Goal: Find specific page/section: Find specific page/section

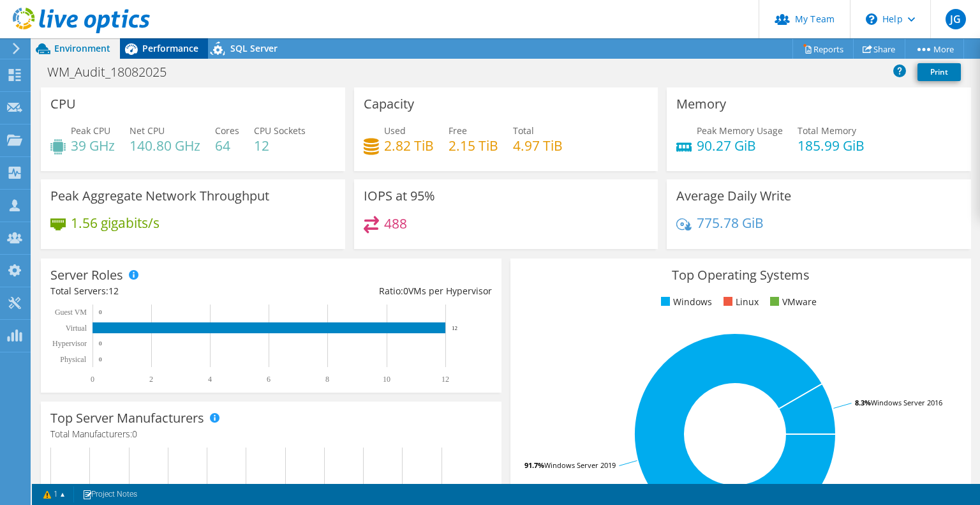
click at [165, 44] on span "Performance" at bounding box center [170, 48] width 56 height 12
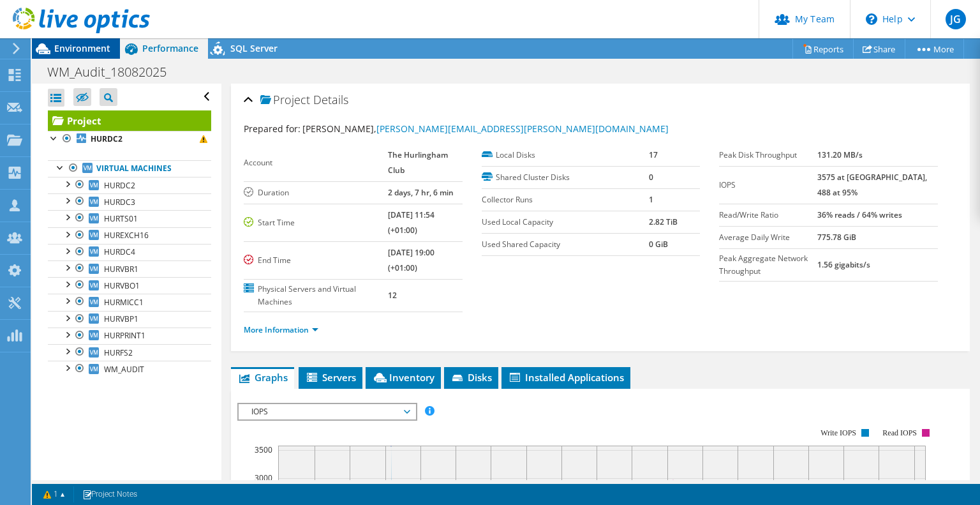
click at [59, 49] on span "Environment" at bounding box center [82, 48] width 56 height 12
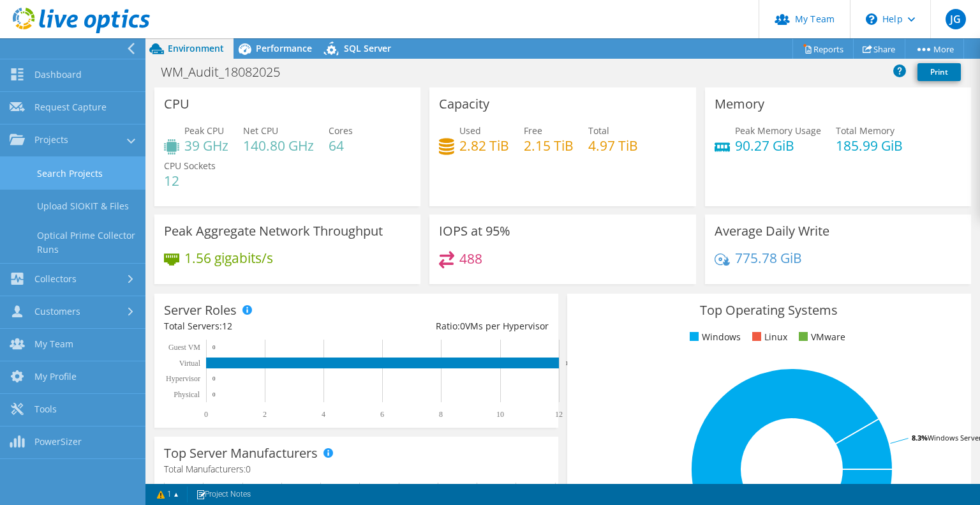
click at [49, 177] on link "Search Projects" at bounding box center [73, 173] width 146 height 33
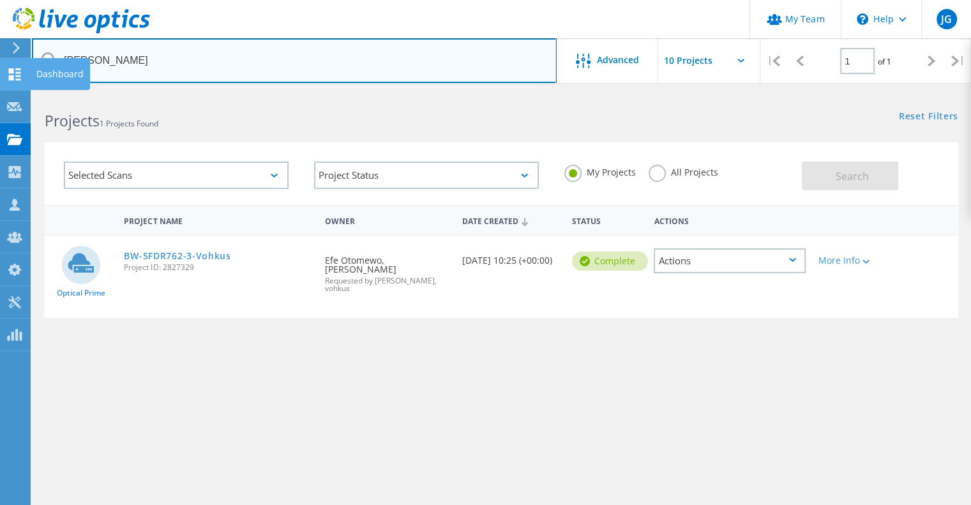
drag, startPoint x: 129, startPoint y: 61, endPoint x: 0, endPoint y: 66, distance: 129.0
click at [0, 93] on div "My Team \n Help Explore Helpful Articles Contact Support JG Partner Team Admin …" at bounding box center [485, 340] width 971 height 495
drag, startPoint x: 100, startPoint y: 52, endPoint x: 38, endPoint y: 64, distance: 62.5
click at [38, 64] on input "bywater" at bounding box center [294, 60] width 525 height 45
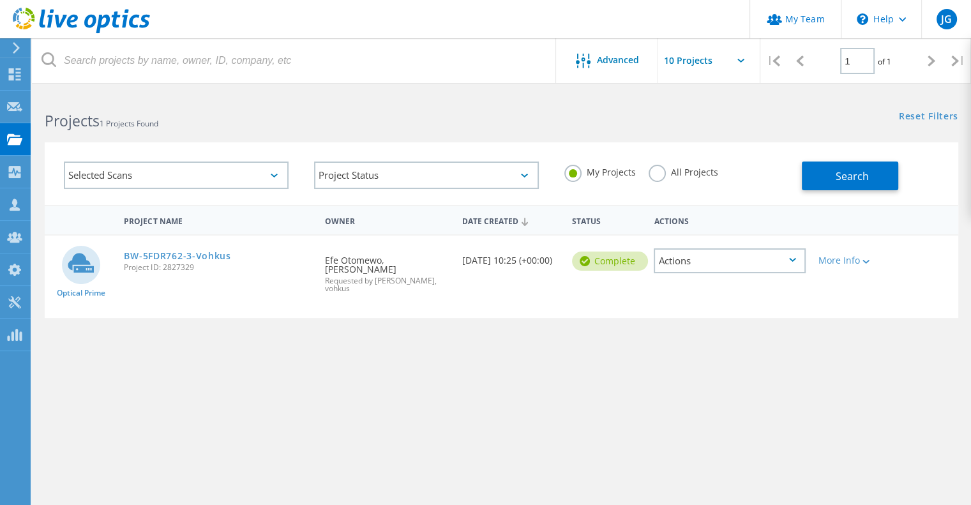
click at [659, 174] on label "All Projects" at bounding box center [683, 171] width 70 height 12
click at [0, 0] on input "All Projects" at bounding box center [0, 0] width 0 height 0
click at [847, 175] on span "Search" at bounding box center [851, 176] width 33 height 14
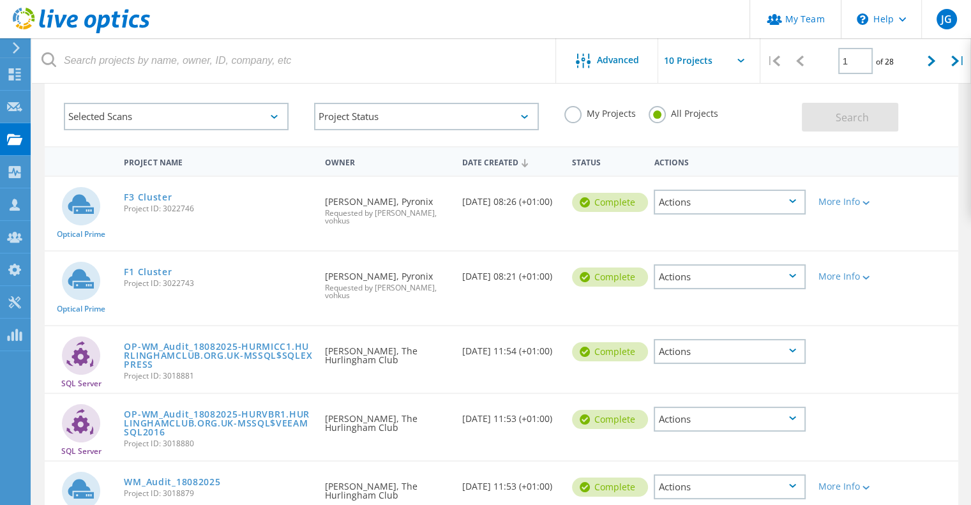
scroll to position [73, 0]
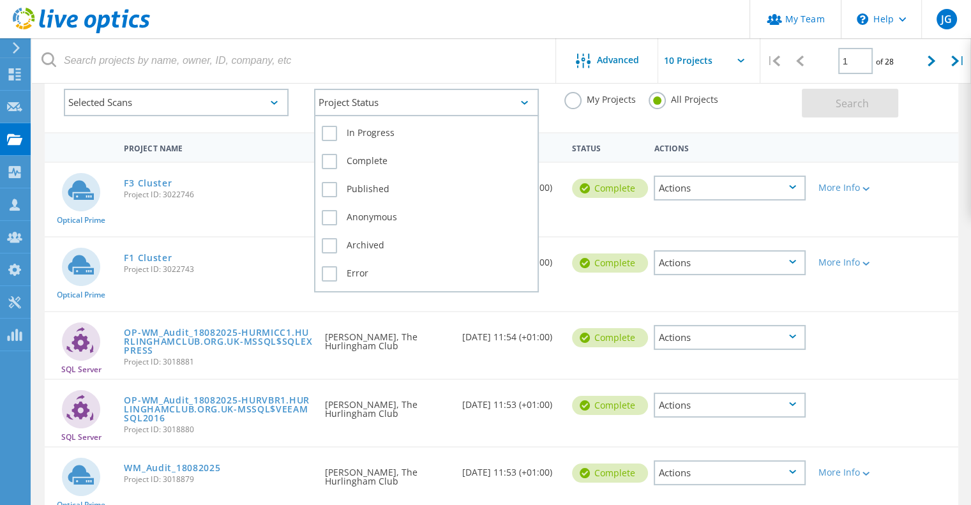
click at [364, 100] on div "Project Status" at bounding box center [426, 102] width 225 height 27
click at [370, 139] on label "In Progress" at bounding box center [426, 133] width 209 height 15
click at [0, 0] on input "In Progress" at bounding box center [0, 0] width 0 height 0
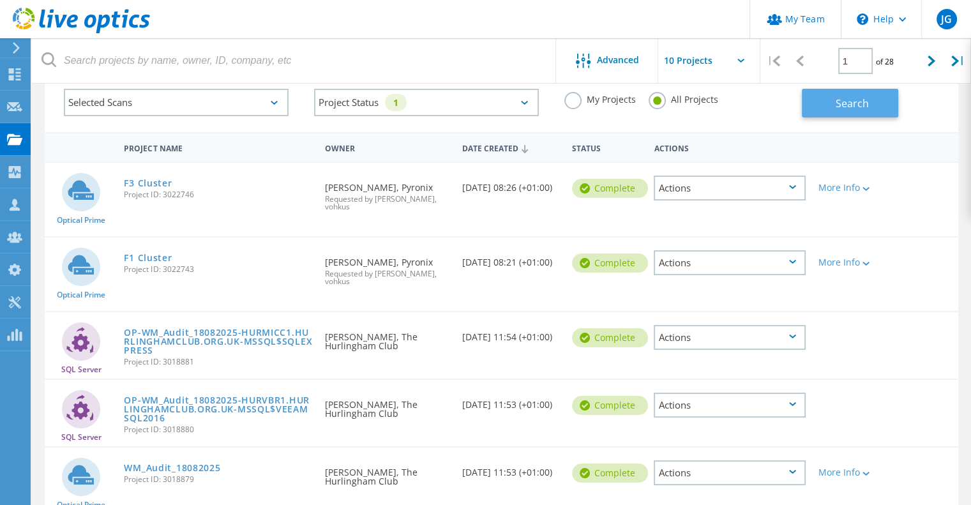
click at [837, 96] on span "Search" at bounding box center [851, 103] width 33 height 14
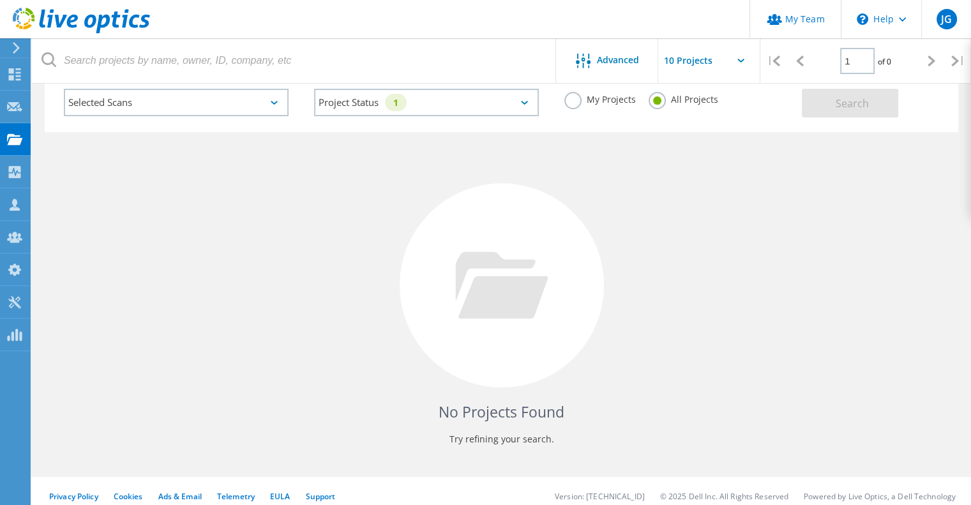
scroll to position [0, 0]
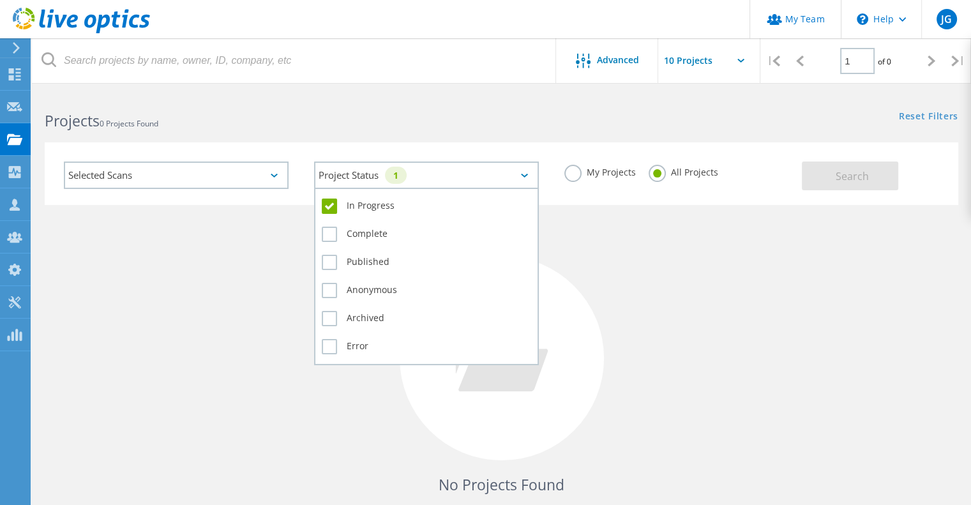
click at [527, 179] on div "Project Status 1" at bounding box center [426, 174] width 225 height 27
click at [398, 203] on label "In Progress" at bounding box center [426, 206] width 209 height 15
click at [0, 0] on input "In Progress" at bounding box center [0, 0] width 0 height 0
click at [354, 232] on label "Complete" at bounding box center [426, 234] width 209 height 15
click at [0, 0] on input "Complete" at bounding box center [0, 0] width 0 height 0
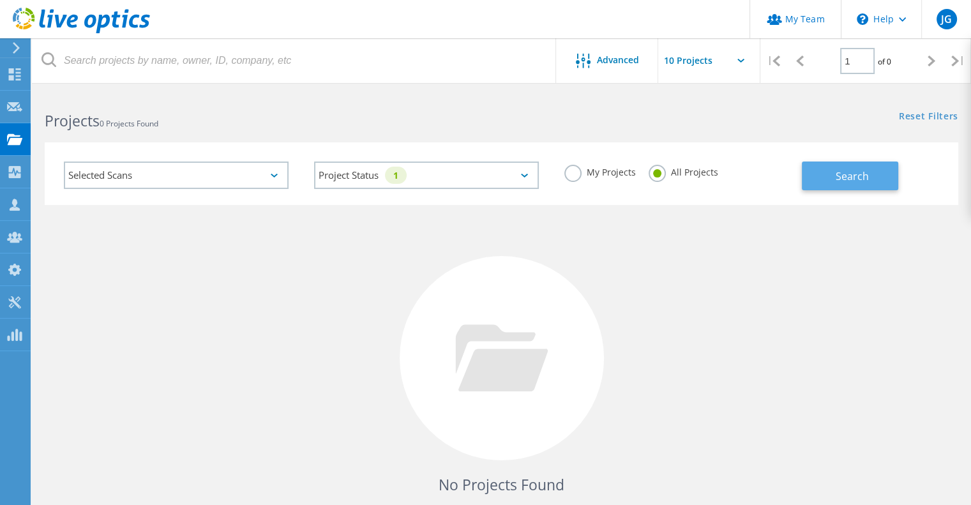
click at [825, 173] on button "Search" at bounding box center [850, 175] width 96 height 29
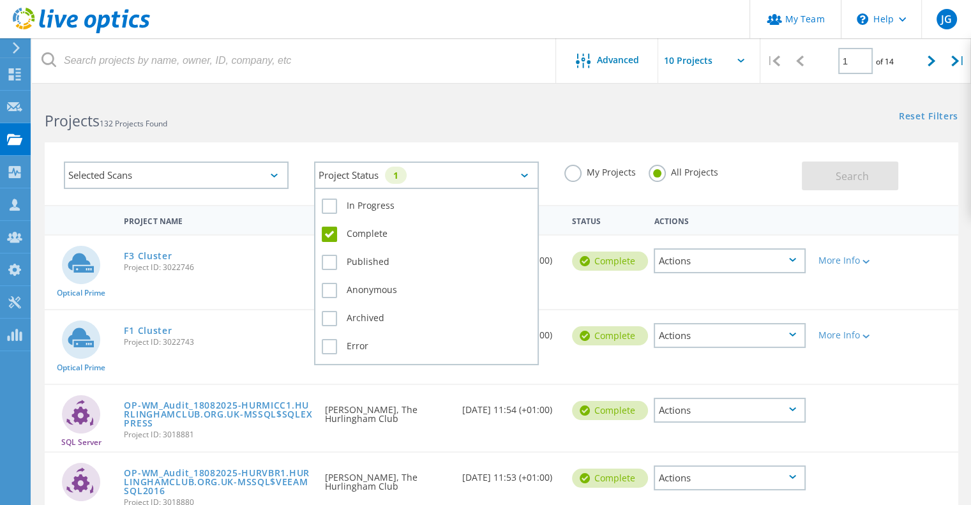
click at [527, 178] on div "Project Status 1" at bounding box center [426, 174] width 225 height 27
click at [329, 238] on label "Complete" at bounding box center [426, 234] width 209 height 15
click at [0, 0] on input "Complete" at bounding box center [0, 0] width 0 height 0
click at [329, 340] on label "Error" at bounding box center [426, 346] width 209 height 15
click at [0, 0] on input "Error" at bounding box center [0, 0] width 0 height 0
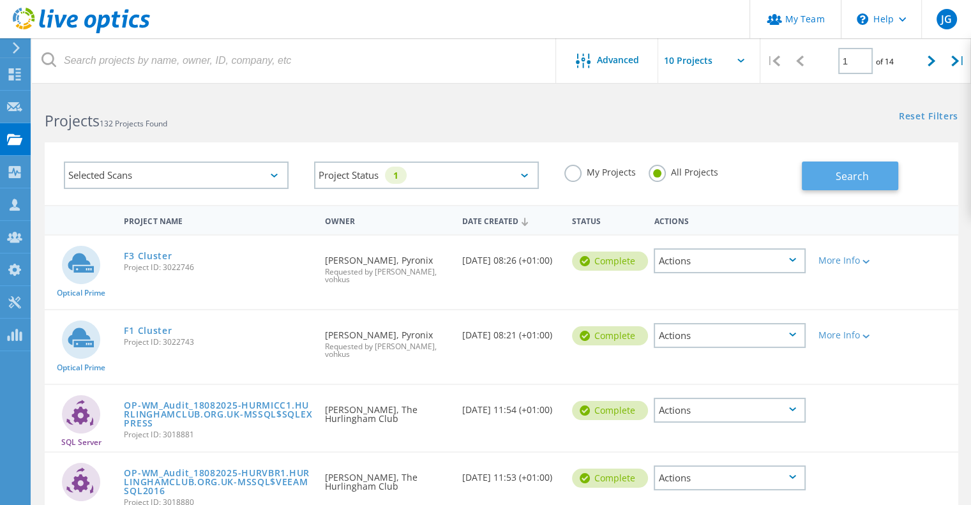
click at [847, 170] on span "Search" at bounding box center [851, 176] width 33 height 14
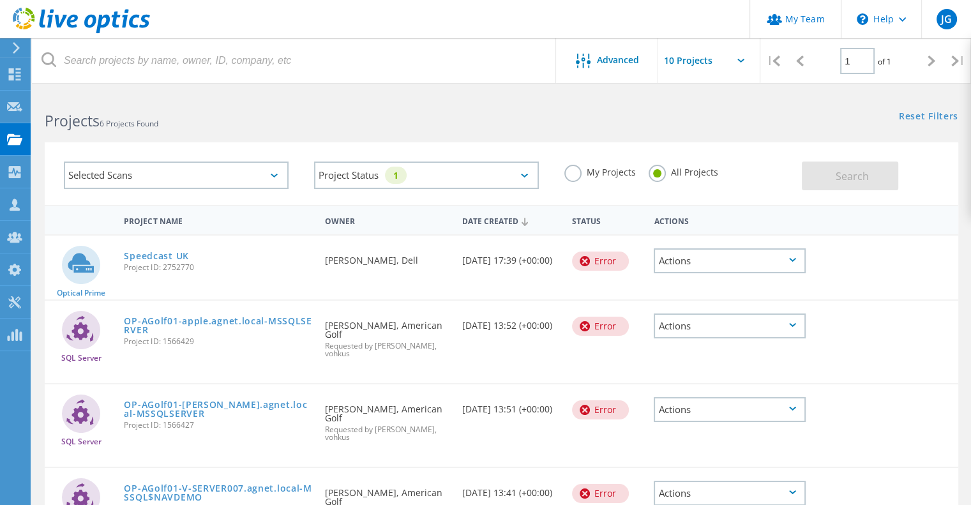
click at [280, 174] on div "Selected Scans" at bounding box center [176, 174] width 225 height 27
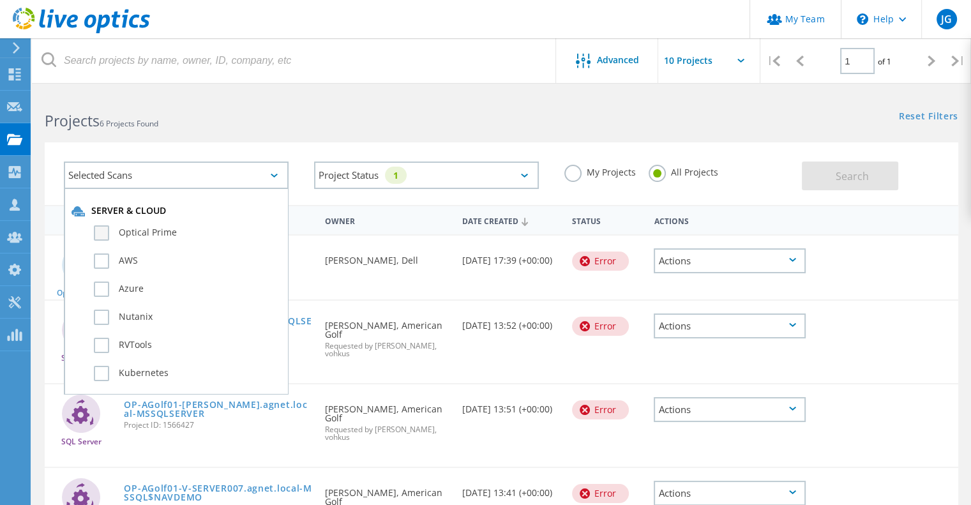
click at [150, 235] on label "Optical Prime" at bounding box center [187, 232] width 187 height 15
click at [0, 0] on input "Optical Prime" at bounding box center [0, 0] width 0 height 0
click at [837, 173] on span "Search" at bounding box center [851, 176] width 33 height 14
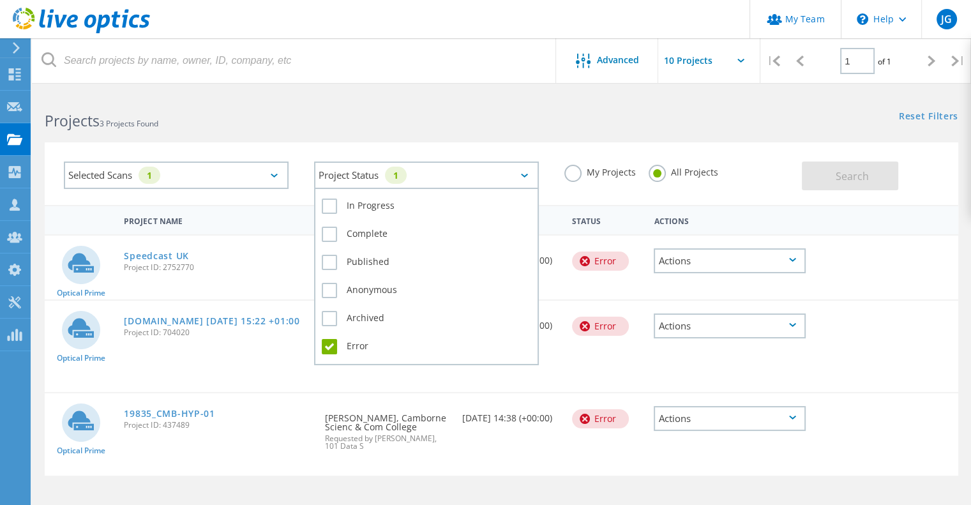
click at [462, 169] on div "Project Status 1" at bounding box center [426, 174] width 225 height 27
click at [326, 340] on label "Error" at bounding box center [426, 346] width 209 height 15
click at [0, 0] on input "Error" at bounding box center [0, 0] width 0 height 0
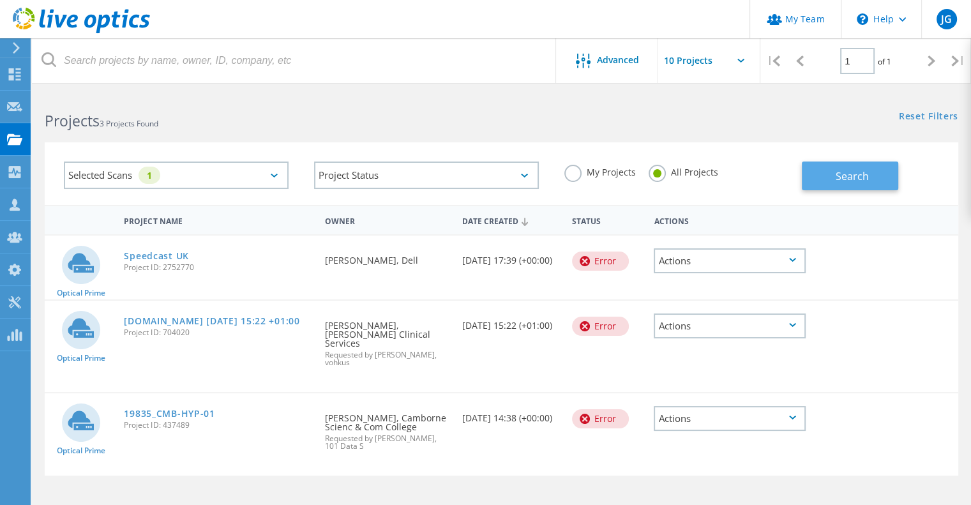
click at [838, 181] on span "Search" at bounding box center [851, 176] width 33 height 14
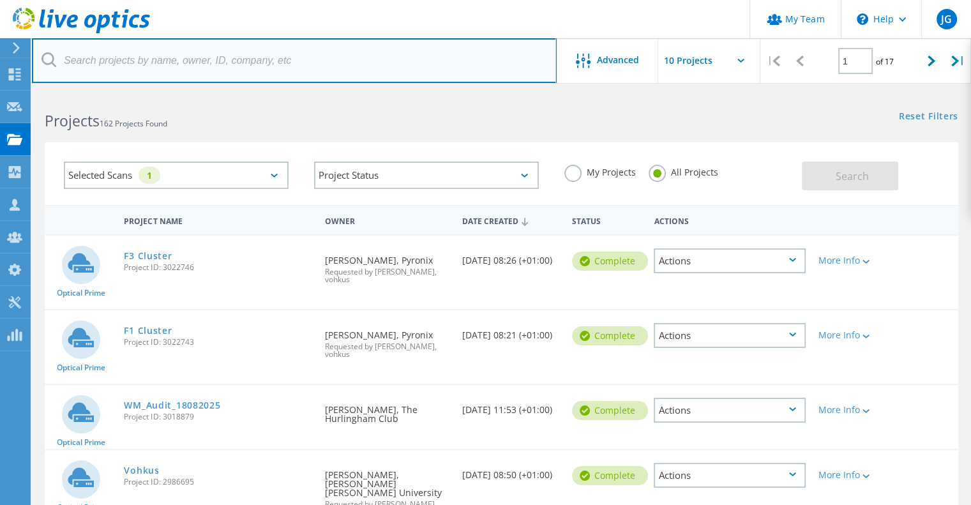
click at [149, 58] on input "text" at bounding box center [294, 60] width 525 height 45
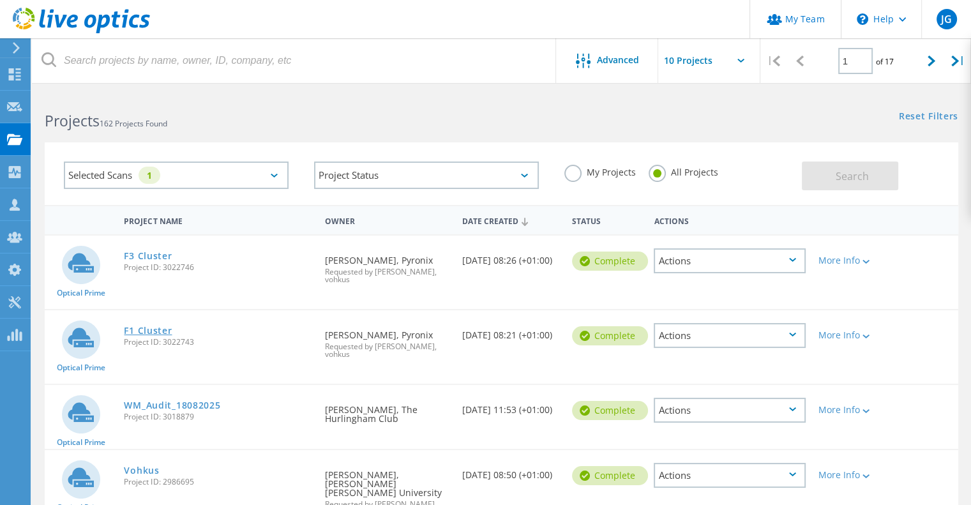
click at [135, 330] on link "F1 Cluster" at bounding box center [148, 330] width 48 height 9
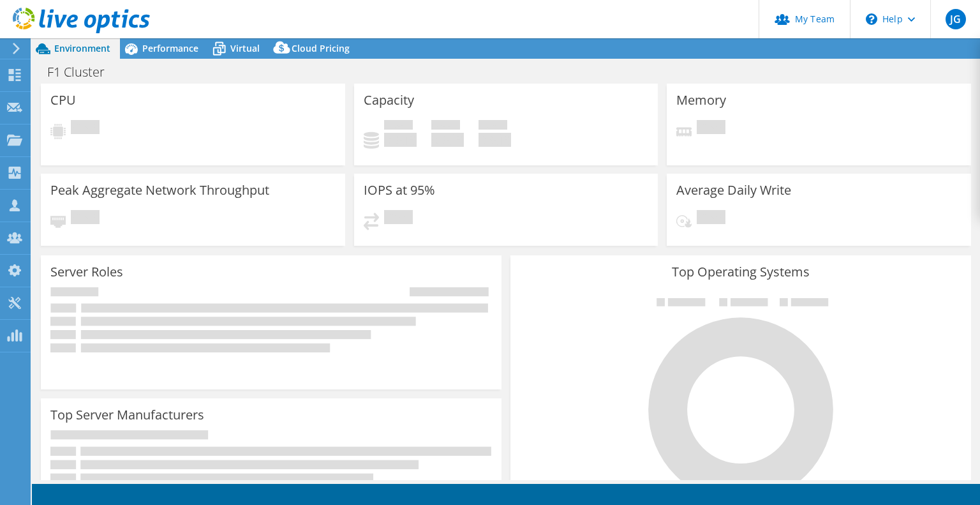
select select "EULondon"
select select "GBP"
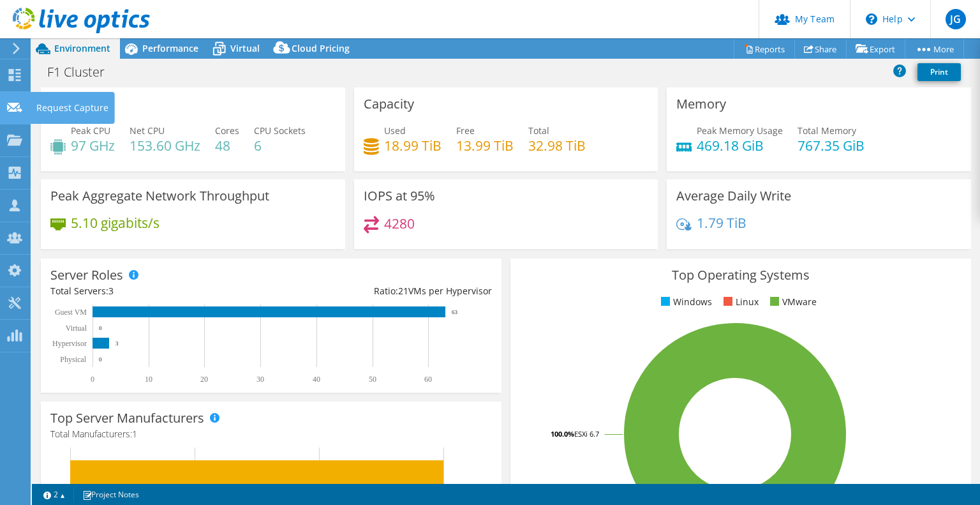
click at [13, 107] on use at bounding box center [14, 107] width 15 height 10
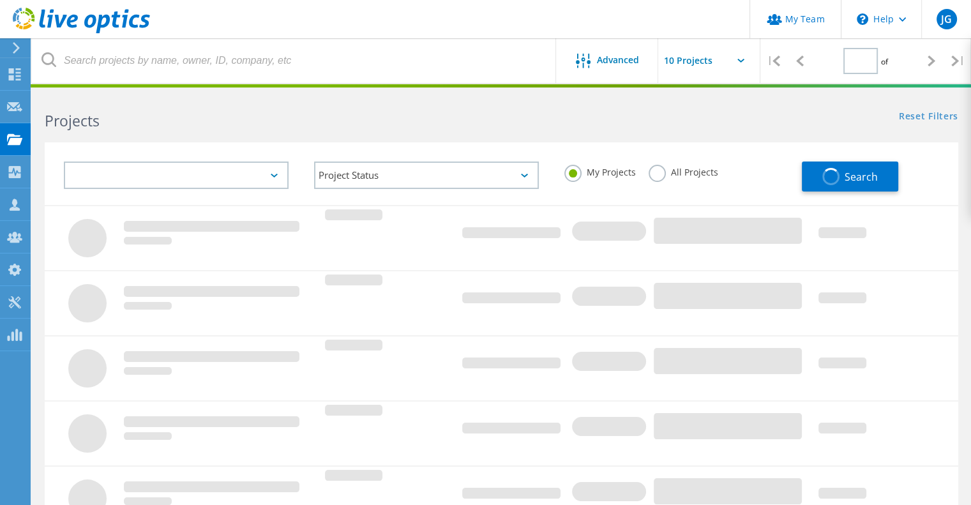
type input "1"
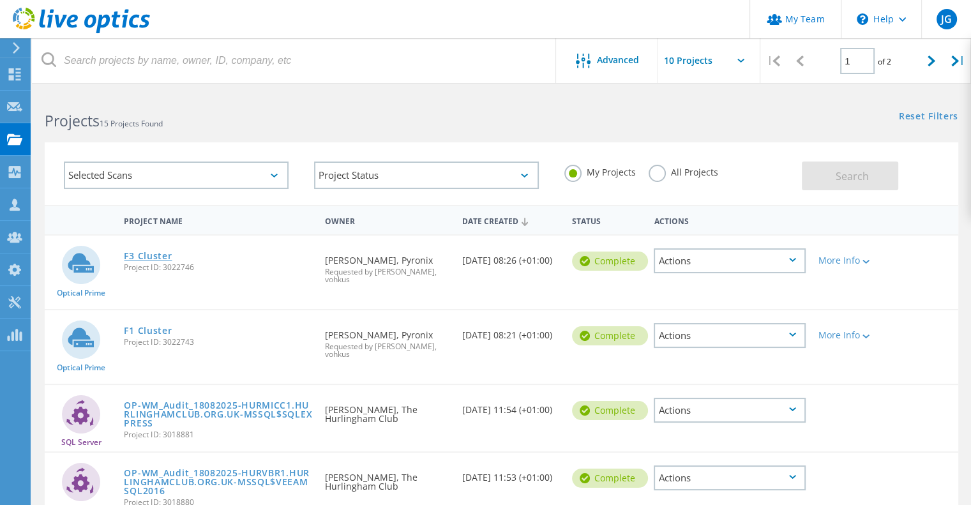
click at [156, 253] on link "F3 Cluster" at bounding box center [148, 255] width 48 height 9
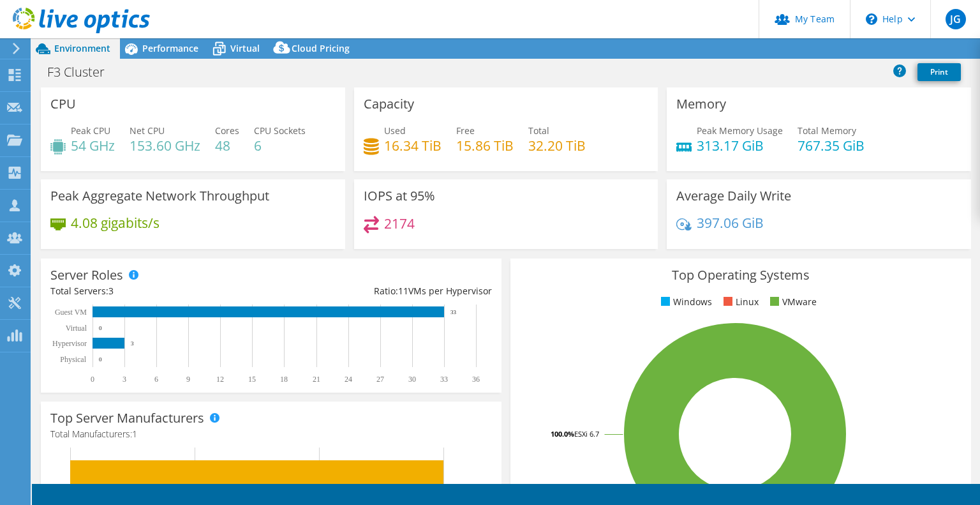
select select "USD"
